Goal: Communication & Community: Answer question/provide support

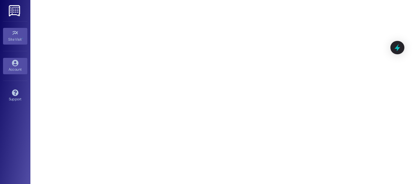
click at [17, 63] on icon at bounding box center [15, 63] width 6 height 6
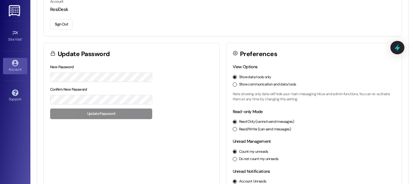
scroll to position [54, 0]
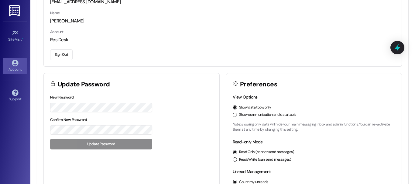
click at [12, 27] on div "Site Visit • Go to Site Visit" at bounding box center [15, 36] width 24 height 30
click at [12, 11] on img at bounding box center [15, 10] width 12 height 11
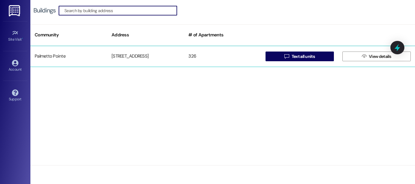
click at [147, 49] on div "[GEOGRAPHIC_DATA][STREET_ADDRESS]  Text all units  View details" at bounding box center [222, 56] width 385 height 21
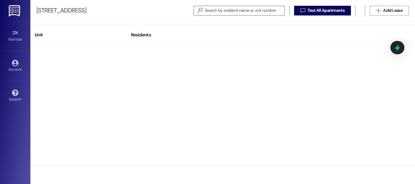
drag, startPoint x: 154, startPoint y: 88, endPoint x: 157, endPoint y: 154, distance: 65.4
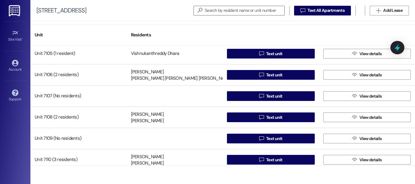
scroll to position [3464, 0]
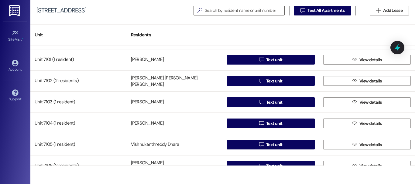
click at [235, 23] on div "Unit Residents Unit 6310 (1 resident) Dominic Olague  Text unit  View details…" at bounding box center [222, 102] width 385 height 163
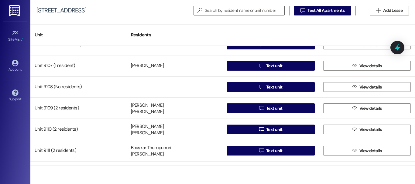
scroll to position [4801, 0]
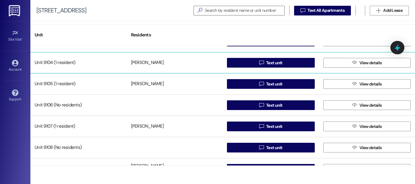
click at [142, 62] on div "Sudhakar Sukumaran" at bounding box center [147, 63] width 33 height 6
click at [370, 60] on span "View details" at bounding box center [370, 63] width 22 height 6
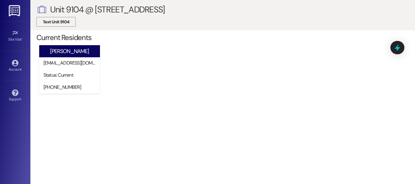
click at [57, 22] on span "Text Unit 9104" at bounding box center [56, 22] width 26 height 6
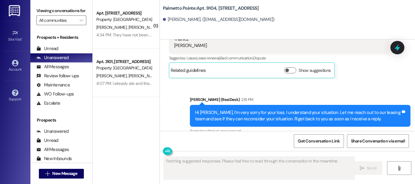
scroll to position [302, 0]
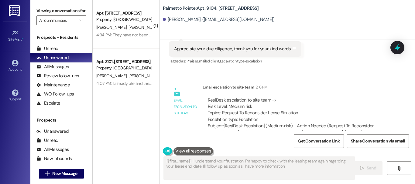
type textarea "{{first_name}}, I understand your frustration. I'm happy to check with the leas…"
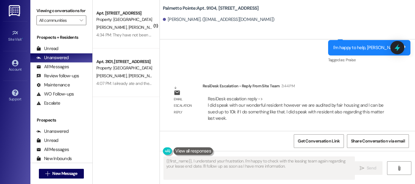
scroll to position [1, 0]
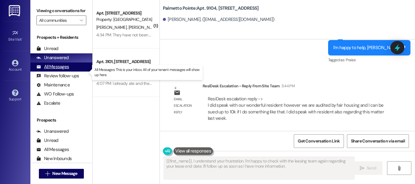
click at [62, 70] on div "All Messages" at bounding box center [52, 67] width 33 height 6
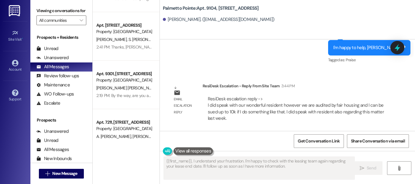
scroll to position [608, 0]
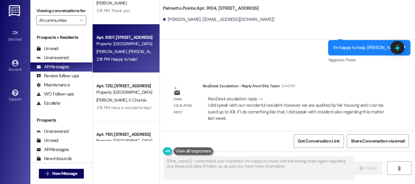
click at [129, 43] on div "Property: Palmetto Pointe" at bounding box center [124, 44] width 56 height 6
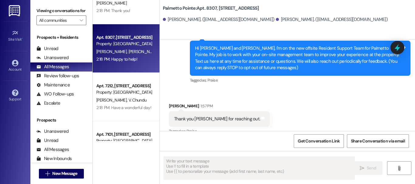
scroll to position [190, 0]
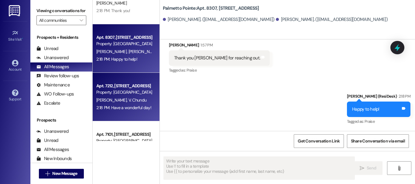
click at [114, 97] on div "R. Vunnam V. Chundu" at bounding box center [124, 101] width 57 height 8
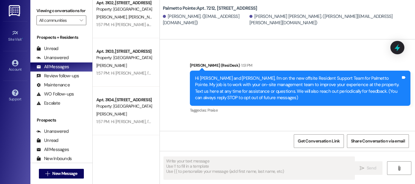
scroll to position [2290, 0]
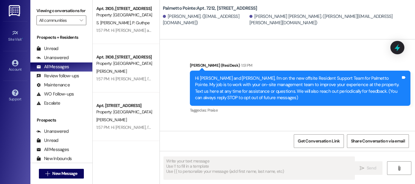
drag, startPoint x: 123, startPoint y: 106, endPoint x: 120, endPoint y: 180, distance: 73.3
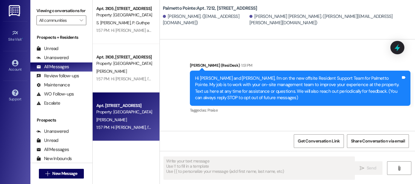
click at [128, 122] on div "R. Somu" at bounding box center [124, 120] width 57 height 8
type textarea "Fetching suggested responses. Please feel free to read through the conversation…"
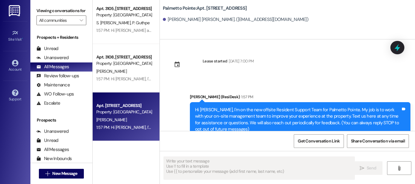
scroll to position [20, 0]
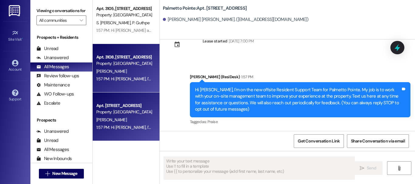
click at [127, 91] on div "Apt. 3108, 4835 USAA Blvd Property: Palmetto Pointe B. Rothman 1:57 PM: Hi Beth…" at bounding box center [126, 68] width 67 height 49
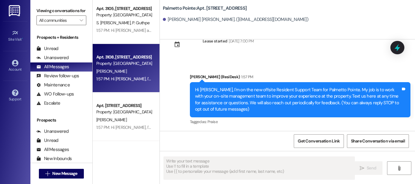
type textarea "Fetching suggested responses. Please feel free to read through the conversation…"
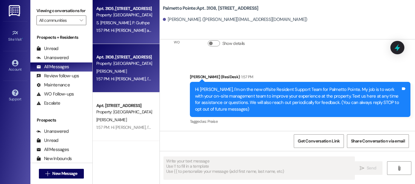
scroll to position [2259, 0]
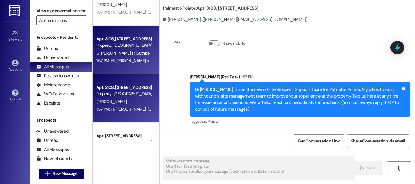
click at [100, 36] on div "Apt. 3105, 4835 USAA Blvd" at bounding box center [124, 39] width 56 height 6
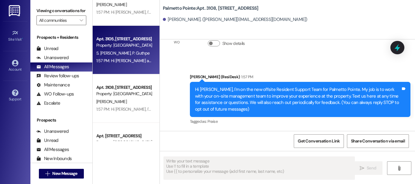
type textarea "Fetching suggested responses. Please feel free to read through the conversation…"
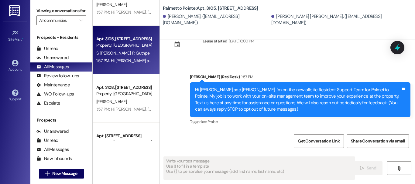
scroll to position [2199, 0]
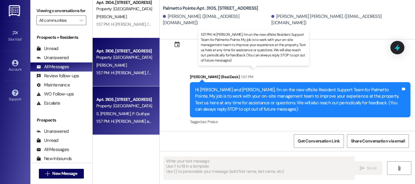
click at [123, 71] on div "1:57 PM: Hi Jitendra, I'm on the new offsite Resident Support Team for Palmetto…" at bounding box center [407, 72] width 622 height 5
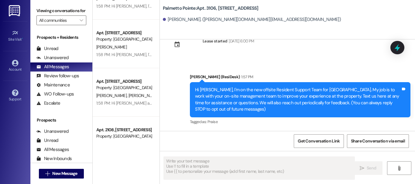
scroll to position [1135, 0]
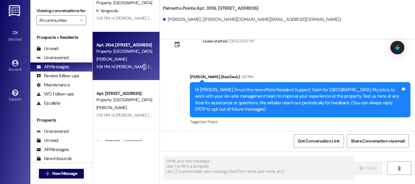
click at [127, 75] on div "Apt. 2104, 4835 USAA Blvd Property: Palmetto Pointe I. Reyes 1:58 PM: Hi Iris, …" at bounding box center [126, 56] width 67 height 49
type textarea "Fetching suggested responses. Please feel free to read through the conversation…"
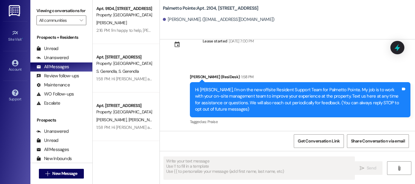
scroll to position [770, 0]
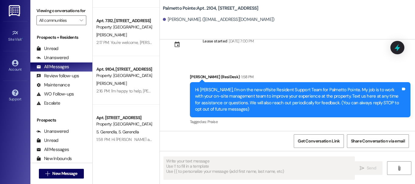
click at [122, 77] on div "Property: [GEOGRAPHIC_DATA]" at bounding box center [124, 76] width 56 height 6
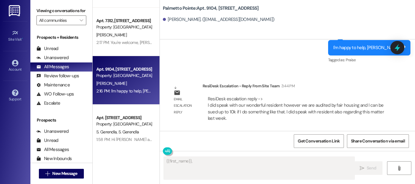
scroll to position [1, 0]
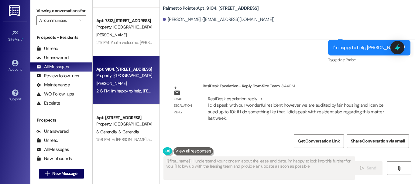
type textarea "{{first_name}}, I understand your concern about the lease end date. I'm happy t…"
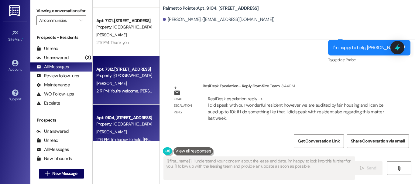
click at [123, 91] on div "2:17 PM: You're welcome, Frances. Happy to help! 2:17 PM: You're welcome, Franc…" at bounding box center [146, 90] width 101 height 5
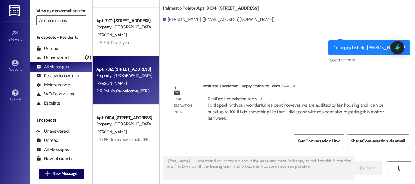
type textarea "Fetching suggested responses. Please feel free to read through the conversation…"
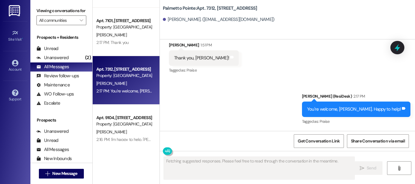
scroll to position [0, 0]
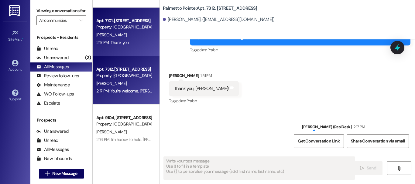
click at [122, 37] on div "L. Sims" at bounding box center [124, 35] width 57 height 8
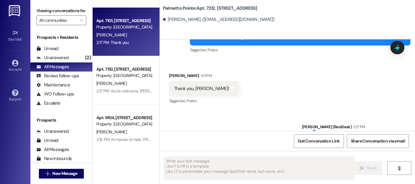
type textarea "Fetching suggested responses. Please feel free to read through the conversation…"
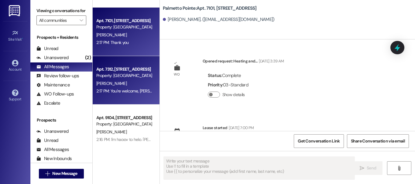
scroll to position [679, 0]
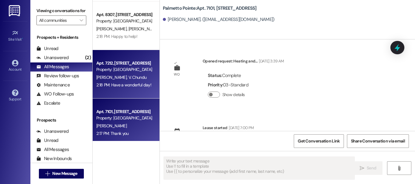
click at [128, 75] on span "V. Chundu" at bounding box center [137, 77] width 18 height 5
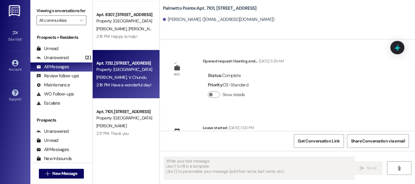
type textarea "Fetching suggested responses. Please feel free to read through the conversation…"
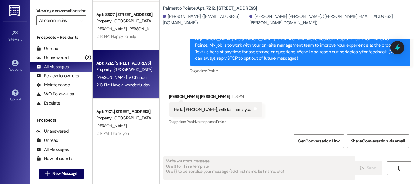
scroll to position [47, 0]
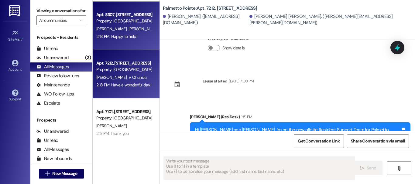
click at [109, 41] on div "Apt. 8307, 4835 USAA Blvd Property: Palmetto Pointe O. Mejia J. Rodriguez 2:18 …" at bounding box center [126, 26] width 67 height 49
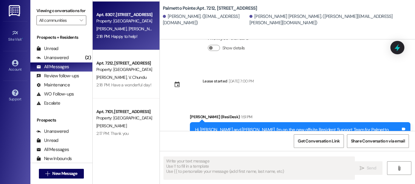
type textarea "Fetching suggested responses. Please feel free to read through the conversation…"
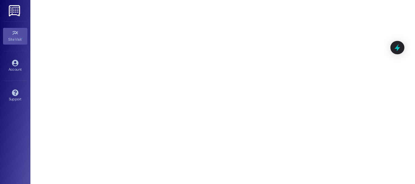
click at [20, 41] on div "Site Visit •" at bounding box center [15, 39] width 30 height 6
click at [19, 59] on link "Account" at bounding box center [15, 66] width 24 height 16
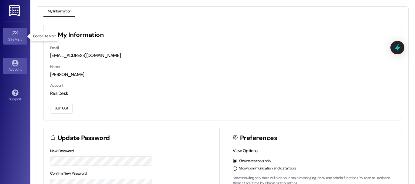
click at [23, 39] on div "Site Visit •" at bounding box center [15, 39] width 30 height 6
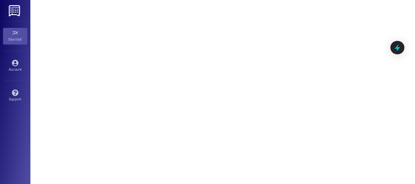
click at [18, 15] on img at bounding box center [15, 10] width 12 height 11
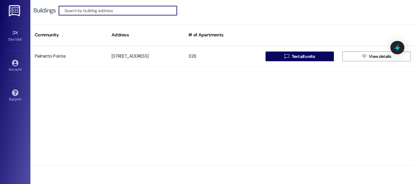
click at [147, 14] on input at bounding box center [120, 10] width 112 height 9
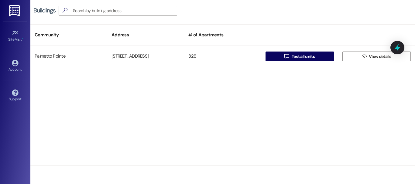
click at [241, 89] on div "Palmetto Pointe 4835 USAA Blvd 326  Text all units  View details" at bounding box center [222, 106] width 385 height 120
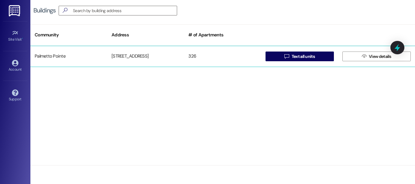
click at [193, 64] on div "Palmetto Pointe 4835 USAA Blvd 326  Text all units  View details" at bounding box center [222, 56] width 385 height 21
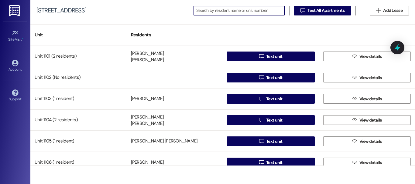
click at [215, 8] on input at bounding box center [240, 10] width 88 height 9
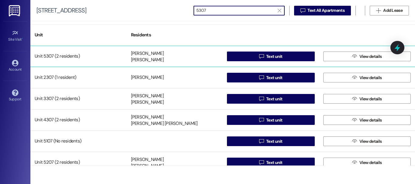
type input "5307"
click at [179, 58] on div "Vanessa Chhoa Jon Marvin Daguio" at bounding box center [175, 56] width 96 height 12
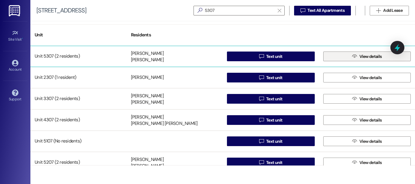
click at [351, 59] on span " View details" at bounding box center [367, 56] width 32 height 9
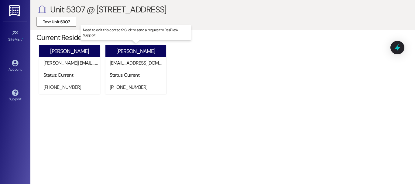
click at [135, 67] on div "daguiojon@gmail.com" at bounding box center [137, 63] width 58 height 12
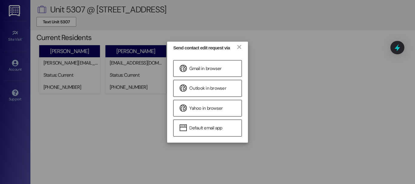
click at [135, 67] on div "Send contact edit request via × Gmail in browser Outlook in browser Yahoo in br…" at bounding box center [207, 92] width 415 height 184
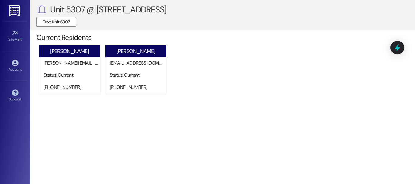
click at [71, 27] on div "Text Unit 5307" at bounding box center [222, 22] width 373 height 12
click at [66, 22] on span "Text Unit 5307" at bounding box center [56, 22] width 27 height 6
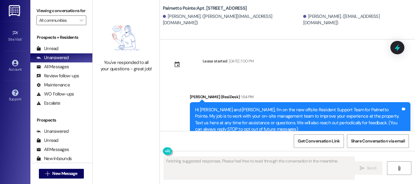
scroll to position [581, 0]
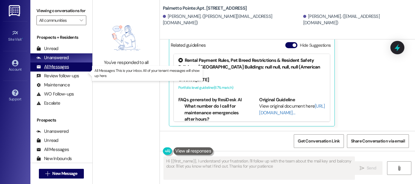
type textarea "Hi {{first_name}}, I understand your frustration. I'll follow up with the team …"
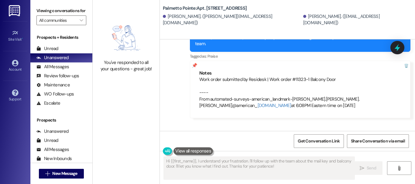
scroll to position [808, 0]
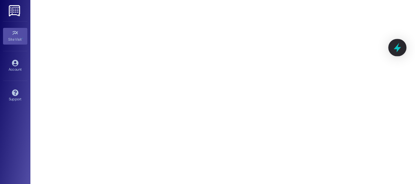
click at [398, 48] on icon at bounding box center [397, 47] width 7 height 9
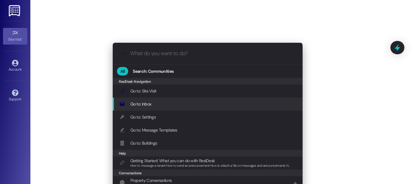
click at [166, 104] on div "Go to: Inbox Add shortcut" at bounding box center [208, 104] width 178 height 7
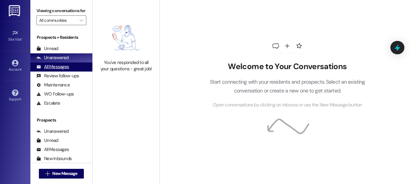
click at [64, 70] on div "All Messages" at bounding box center [52, 67] width 33 height 6
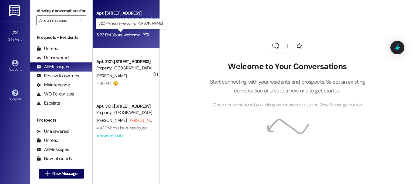
click at [133, 37] on div "5:22 PM: You're welcome, [PERSON_NAME]! 5:22 PM: You're welcome, [PERSON_NAME]!" at bounding box center [134, 34] width 77 height 5
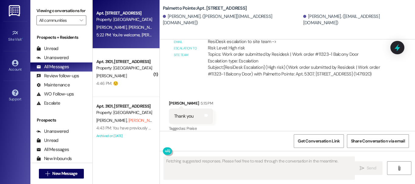
scroll to position [652, 0]
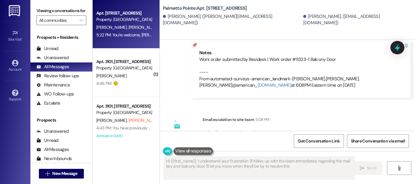
type textarea "Hi {{first_name}}, I understand your frustration. I'll follow up with the team …"
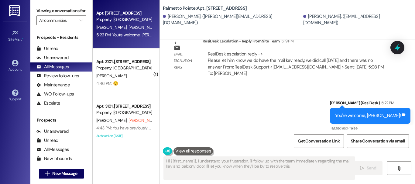
scroll to position [1, 0]
click at [251, 99] on div "Sent via SMS [PERSON_NAME] (ResiDesk) 5:22 PM You're welcome, [PERSON_NAME]! Ta…" at bounding box center [287, 111] width 255 height 51
drag, startPoint x: 251, startPoint y: 99, endPoint x: 198, endPoint y: 101, distance: 52.9
click at [198, 101] on div "Sent via SMS [PERSON_NAME] (ResiDesk) 5:22 PM You're welcome, [PERSON_NAME]! Ta…" at bounding box center [287, 111] width 255 height 51
drag, startPoint x: 105, startPoint y: 83, endPoint x: 314, endPoint y: 84, distance: 209.4
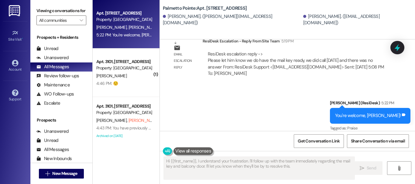
click at [318, 87] on div "Sent via SMS [PERSON_NAME] (ResiDesk) 5:22 PM You're welcome, [PERSON_NAME]! Ta…" at bounding box center [287, 111] width 255 height 51
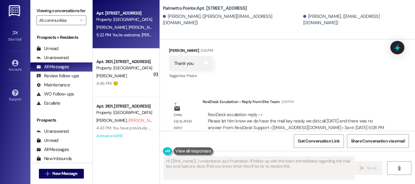
scroll to position [856, 0]
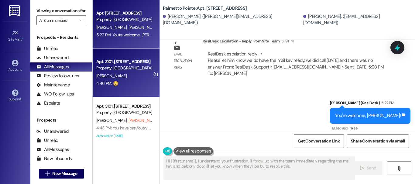
click at [111, 65] on div "Property: [GEOGRAPHIC_DATA]" at bounding box center [124, 68] width 56 height 6
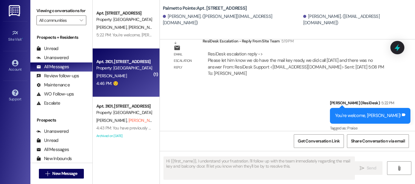
type textarea "Fetching suggested responses. Please feel free to read through the conversation…"
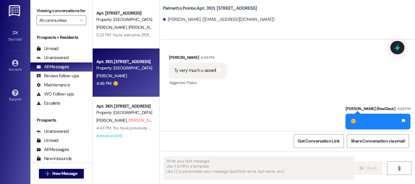
scroll to position [307, 0]
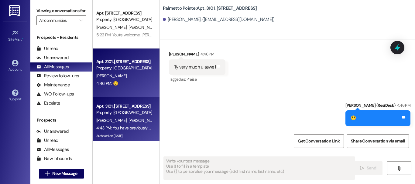
click at [111, 112] on div "Property: [GEOGRAPHIC_DATA]" at bounding box center [124, 113] width 56 height 6
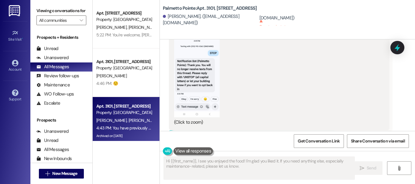
scroll to position [1188, 0]
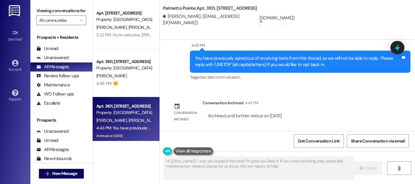
type textarea "Hi {{first_name}}, I see you enjoyed the food! I'm glad you liked it. If you ne…"
drag, startPoint x: 281, startPoint y: 33, endPoint x: 283, endPoint y: 40, distance: 7.7
drag, startPoint x: 283, startPoint y: 40, endPoint x: 346, endPoint y: 29, distance: 64.0
click at [346, 29] on div "Palmetto Pointe: Apt. [STREET_ADDRESS] [PERSON_NAME]. ([EMAIL_ADDRESS][DOMAIN_N…" at bounding box center [287, 20] width 255 height 40
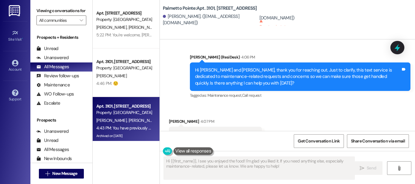
scroll to position [672, 0]
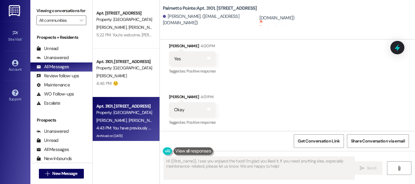
drag, startPoint x: 298, startPoint y: 87, endPoint x: 254, endPoint y: 85, distance: 44.1
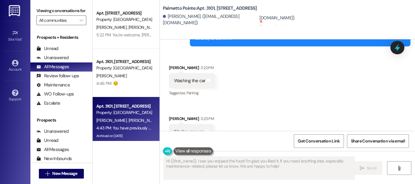
scroll to position [243, 0]
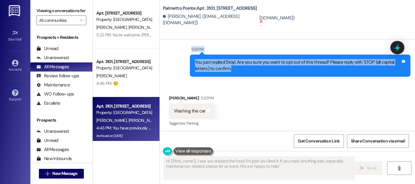
drag, startPoint x: 233, startPoint y: 69, endPoint x: 182, endPoint y: 53, distance: 53.8
click at [182, 53] on div "Sent via SMS 1:59 PM You just replied 'Stop'. Are you sure you want to opt out …" at bounding box center [287, 57] width 255 height 49
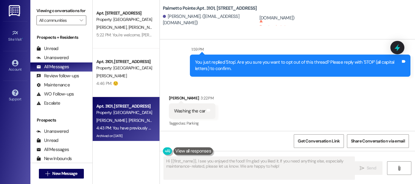
click at [264, 84] on div "Received via SMS [PERSON_NAME] 3:22 PM Washing the car Tags and notes Tagged as…" at bounding box center [287, 153] width 255 height 145
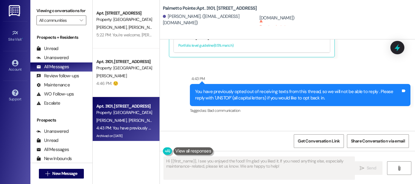
scroll to position [1188, 0]
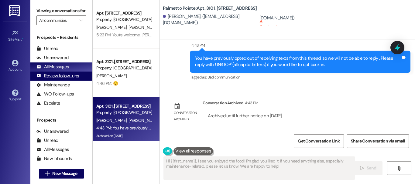
click at [57, 79] on div "Review follow-ups" at bounding box center [57, 76] width 43 height 6
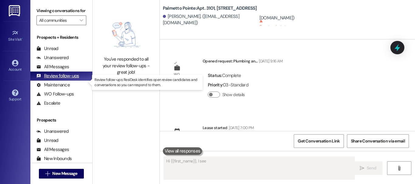
scroll to position [1085, 0]
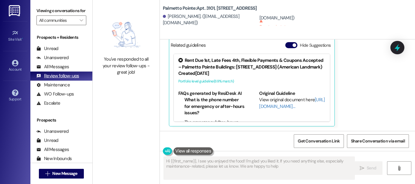
type textarea "Hi {{first_name}}, I see you enjoyed the food! I'm glad you liked it. If you ne…"
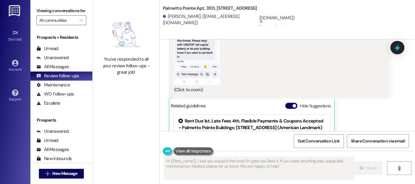
scroll to position [964, 0]
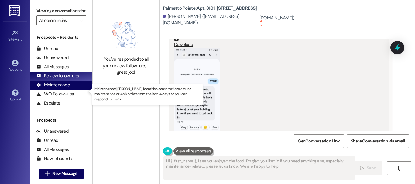
click at [61, 88] on div "Maintenance" at bounding box center [52, 85] width 33 height 6
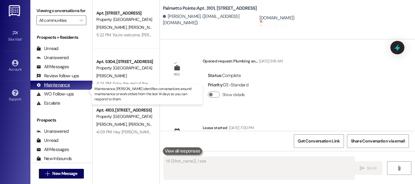
scroll to position [1085, 0]
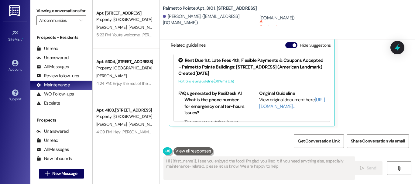
type textarea "Hi {{first_name}}, I see you enjoyed the food! I'm glad you liked it. If you ne…"
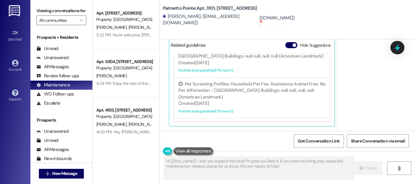
scroll to position [176, 0]
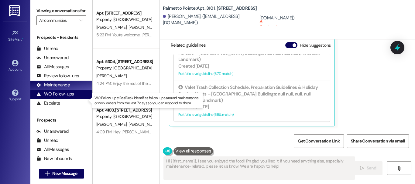
click at [57, 98] on div "WO Follow-ups" at bounding box center [54, 94] width 37 height 6
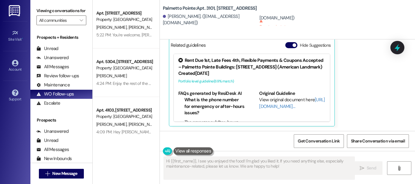
scroll to position [994, 0]
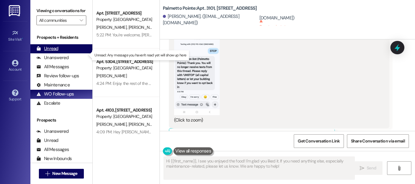
click at [69, 53] on div "Unread (0)" at bounding box center [61, 48] width 62 height 9
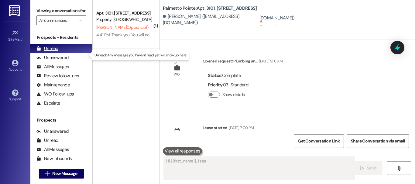
scroll to position [1085, 0]
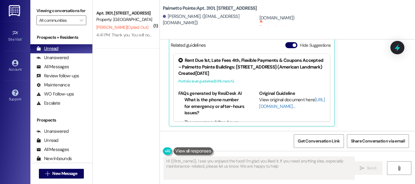
type textarea "Hi {{first_name}}, I see you enjoyed the food! I'm glad you liked it. If you ne…"
